Goal: Navigation & Orientation: Go to known website

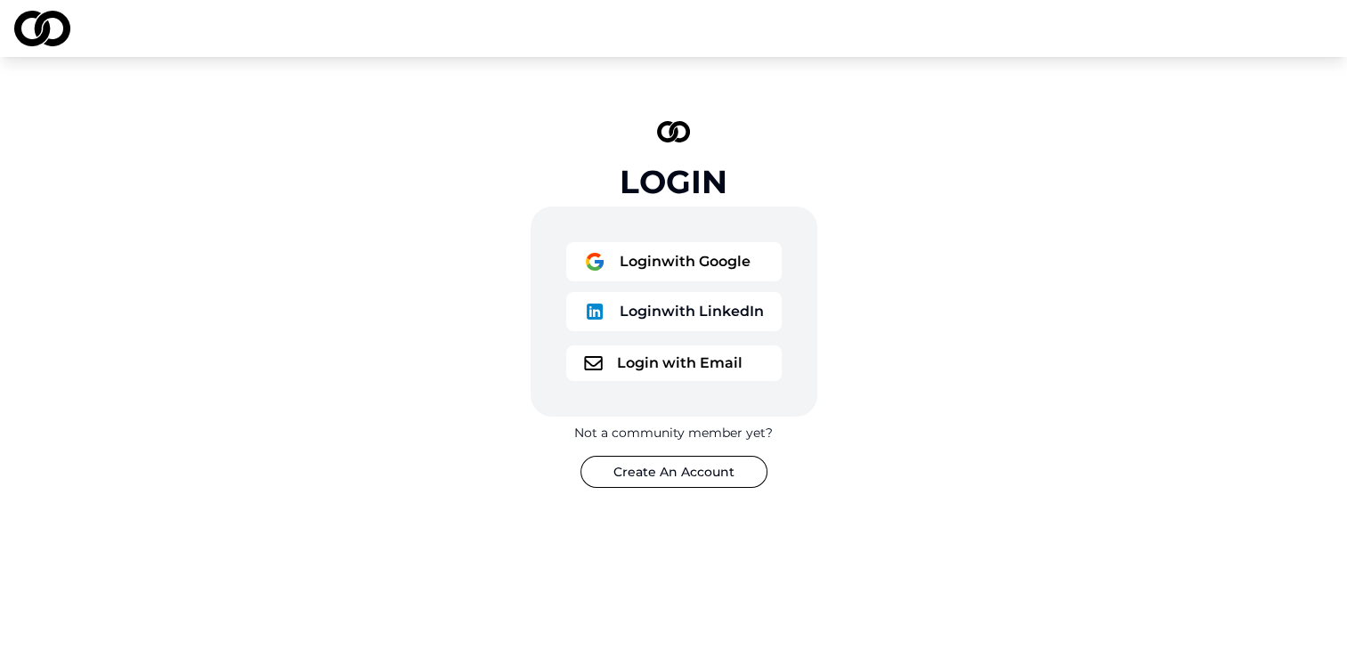
click at [664, 274] on button "Login with Google" at bounding box center [673, 261] width 215 height 39
